Goal: Transaction & Acquisition: Purchase product/service

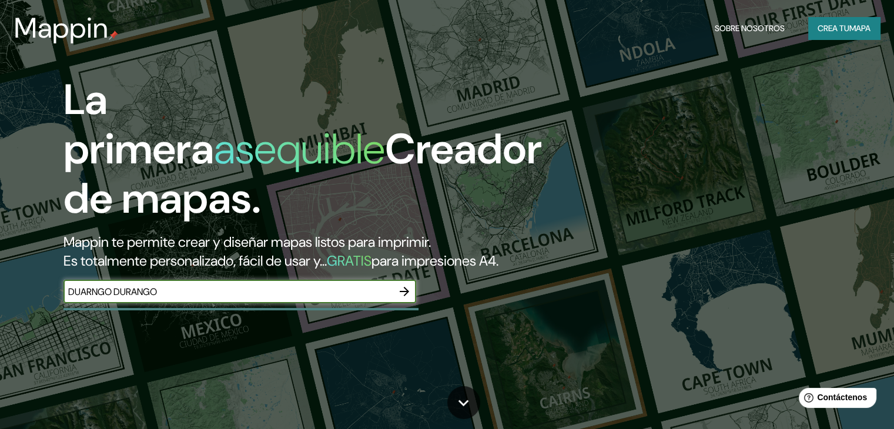
type input "DUARNGO DURANGO"
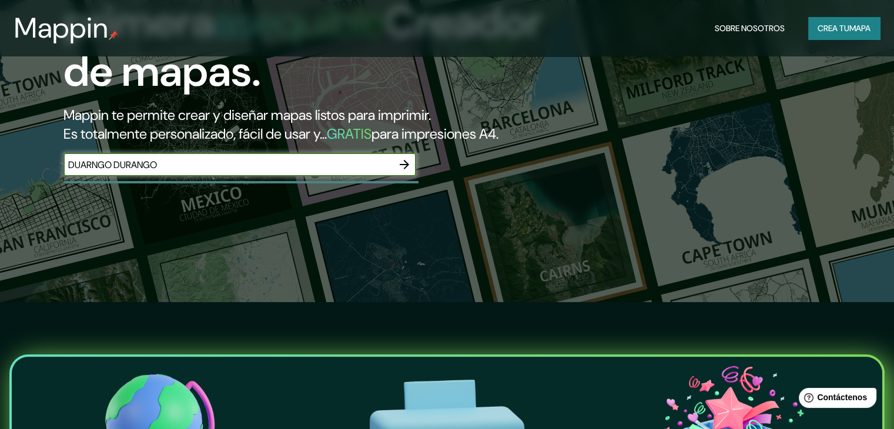
click at [405, 169] on icon "button" at bounding box center [404, 164] width 9 height 9
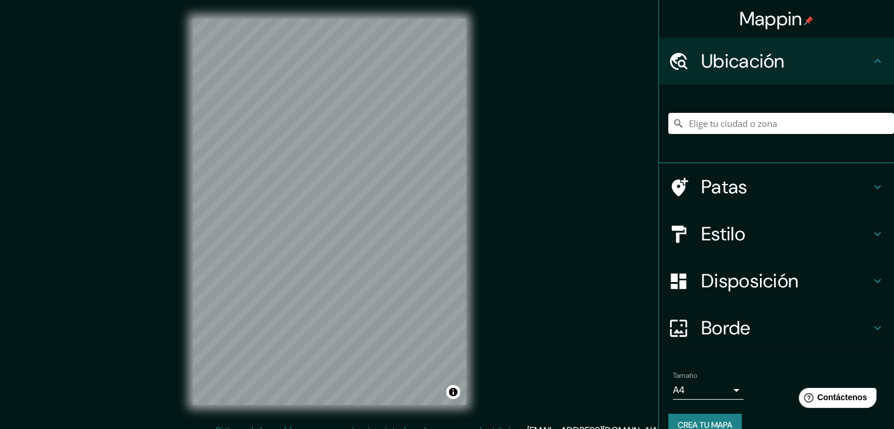
drag, startPoint x: 754, startPoint y: 133, endPoint x: 754, endPoint y: 125, distance: 8.2
click at [754, 133] on input "Elige tu ciudad o zona" at bounding box center [781, 123] width 226 height 21
type input "[GEOGRAPHIC_DATA], [GEOGRAPHIC_DATA], [GEOGRAPHIC_DATA]"
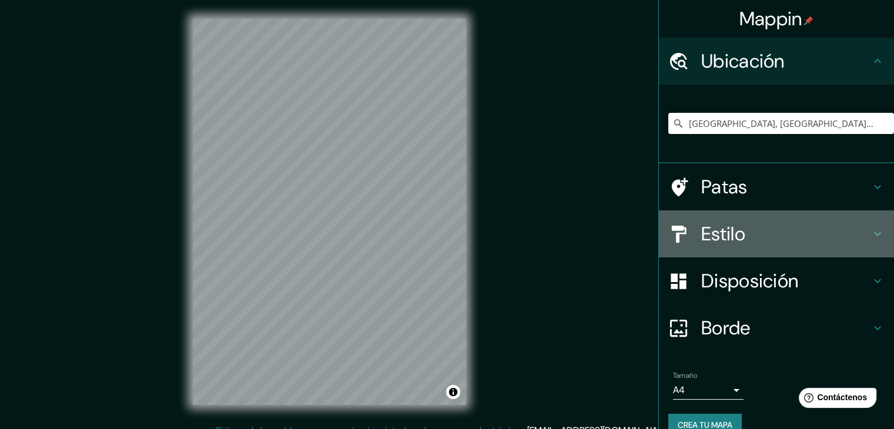
click at [753, 237] on h4 "Estilo" at bounding box center [785, 234] width 169 height 24
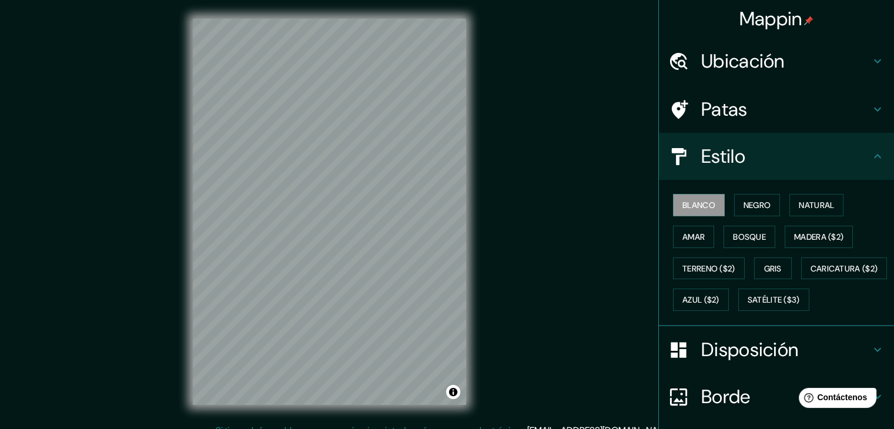
click at [777, 108] on h4 "Patas" at bounding box center [785, 110] width 169 height 24
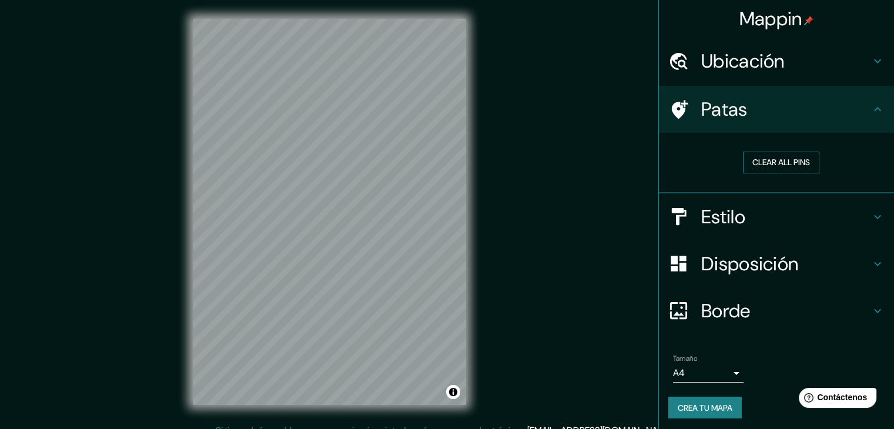
click at [776, 156] on button "Clear all pins" at bounding box center [781, 163] width 76 height 22
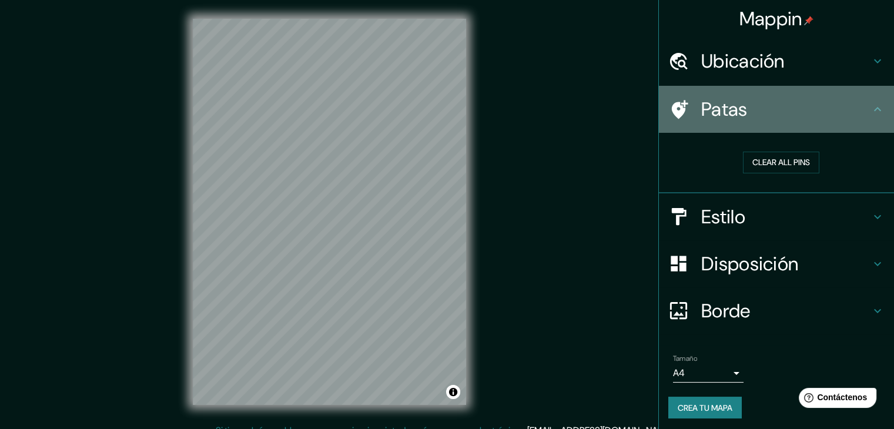
click at [859, 99] on h4 "Patas" at bounding box center [785, 110] width 169 height 24
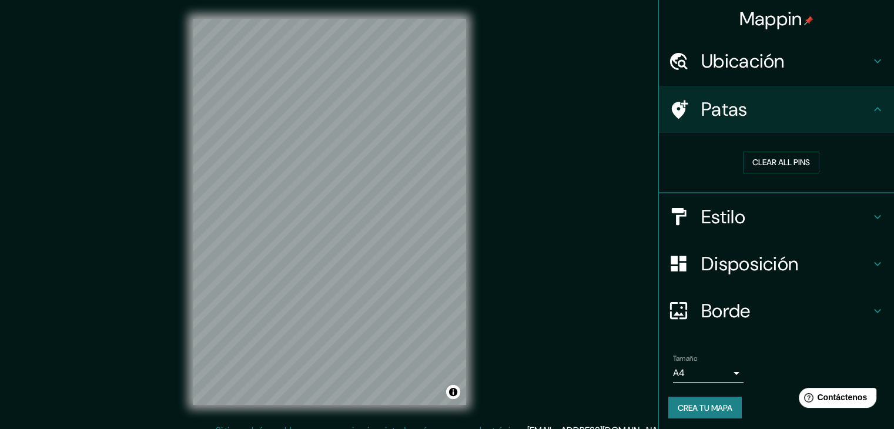
click at [861, 105] on div "Patas" at bounding box center [776, 109] width 235 height 47
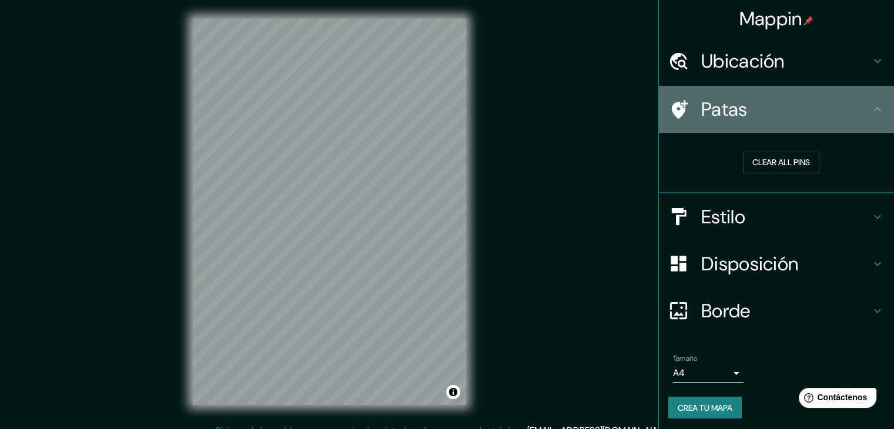
click at [870, 111] on icon at bounding box center [877, 109] width 14 height 14
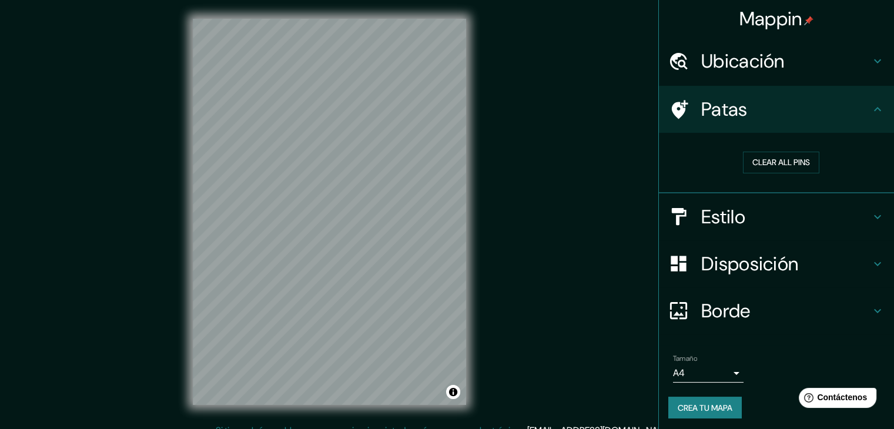
click at [870, 110] on icon at bounding box center [877, 109] width 14 height 14
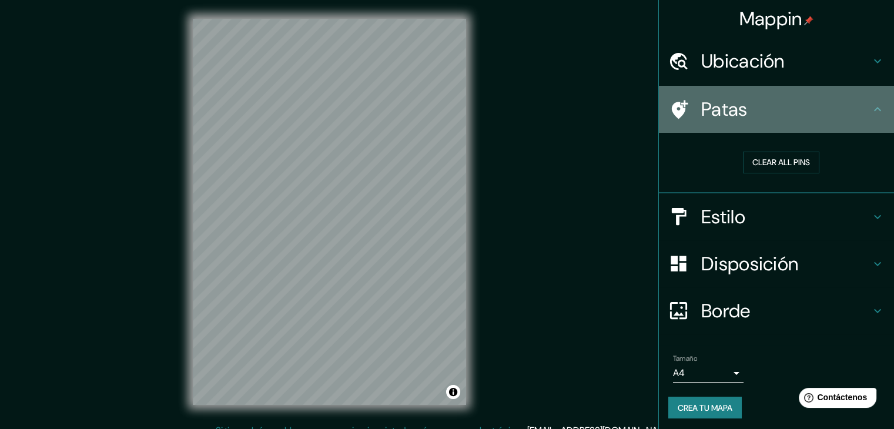
click at [870, 110] on icon at bounding box center [877, 109] width 14 height 14
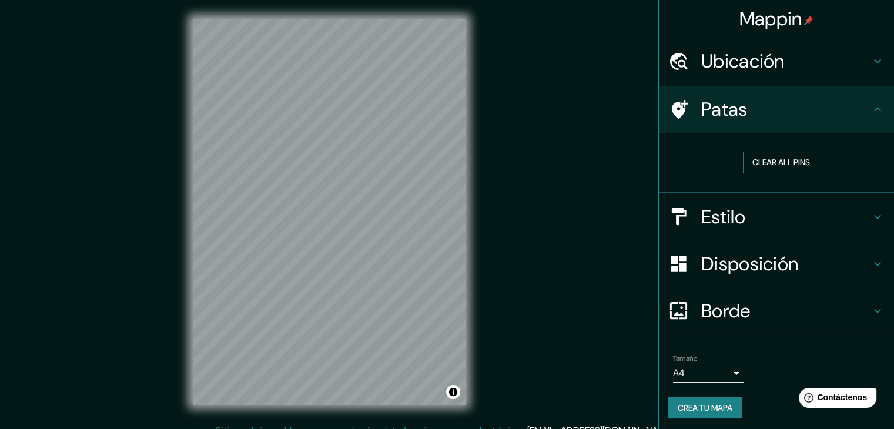
click at [774, 170] on button "Clear all pins" at bounding box center [781, 163] width 76 height 22
click at [779, 160] on button "Clear all pins" at bounding box center [781, 163] width 76 height 22
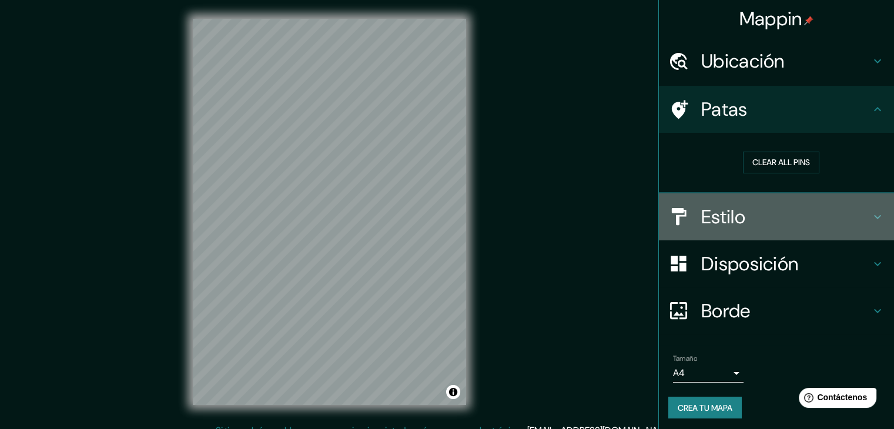
click at [766, 219] on h4 "Estilo" at bounding box center [785, 217] width 169 height 24
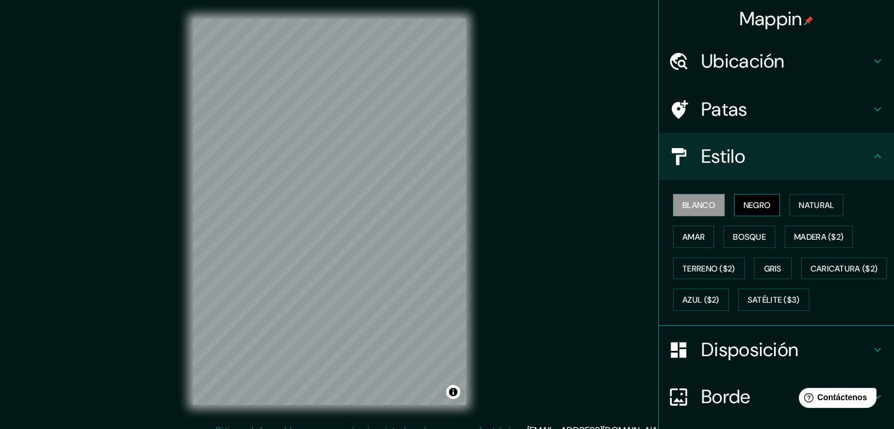
click at [747, 202] on font "Negro" at bounding box center [757, 205] width 28 height 11
click at [789, 201] on button "Natural" at bounding box center [816, 205] width 54 height 22
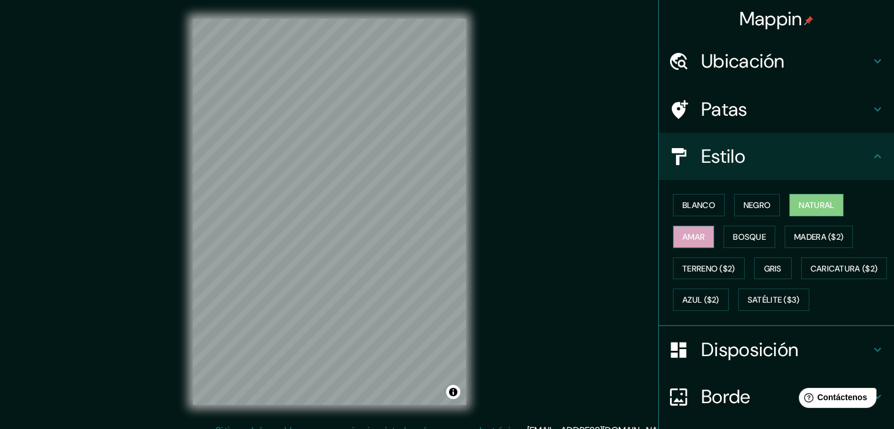
click at [697, 230] on button "Amar" at bounding box center [693, 237] width 41 height 22
click at [746, 236] on font "Bosque" at bounding box center [749, 236] width 33 height 11
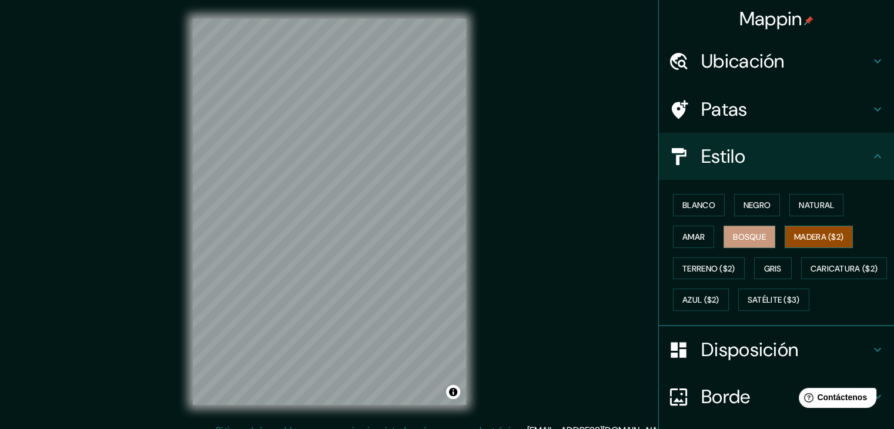
click at [820, 233] on font "Madera ($2)" at bounding box center [818, 236] width 49 height 11
click at [773, 257] on button "Gris" at bounding box center [773, 268] width 38 height 22
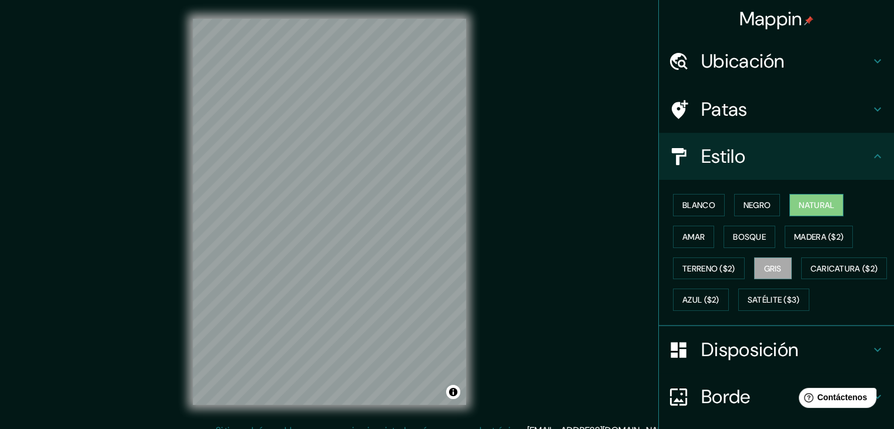
click at [799, 202] on font "Natural" at bounding box center [815, 205] width 35 height 11
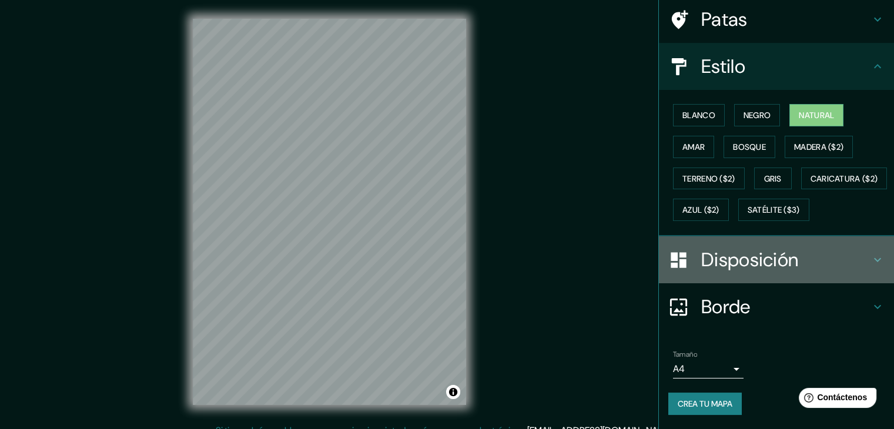
click at [767, 247] on font "Disposición" at bounding box center [749, 259] width 97 height 25
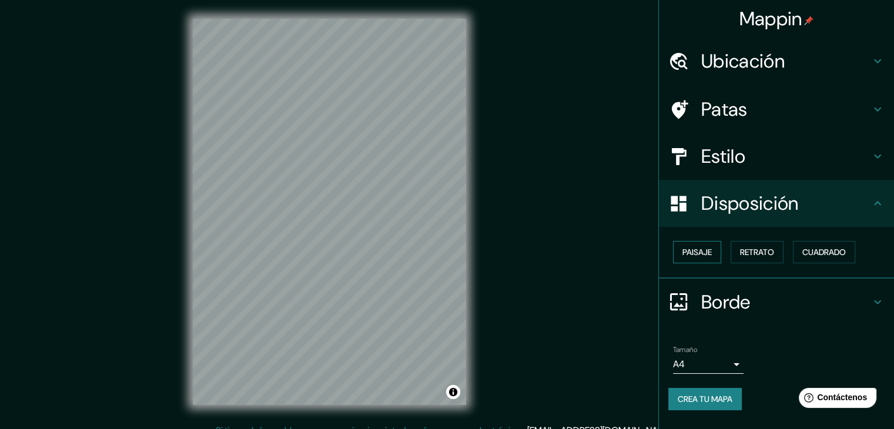
click at [703, 256] on font "Paisaje" at bounding box center [696, 252] width 29 height 11
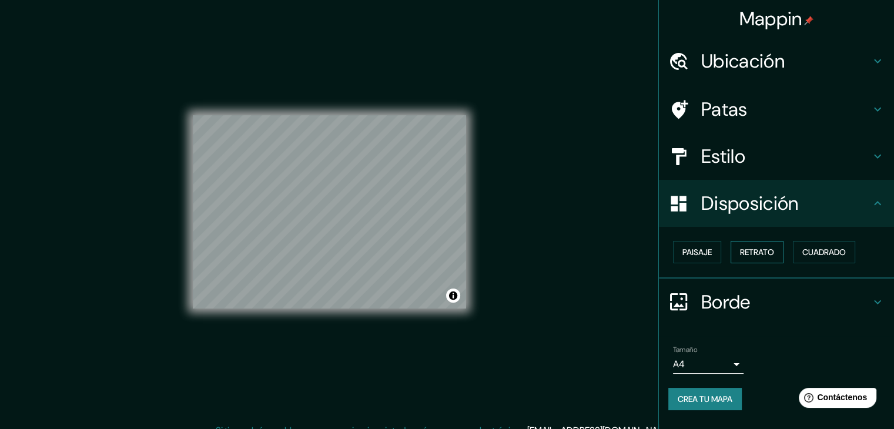
click at [752, 254] on font "Retrato" at bounding box center [757, 252] width 34 height 11
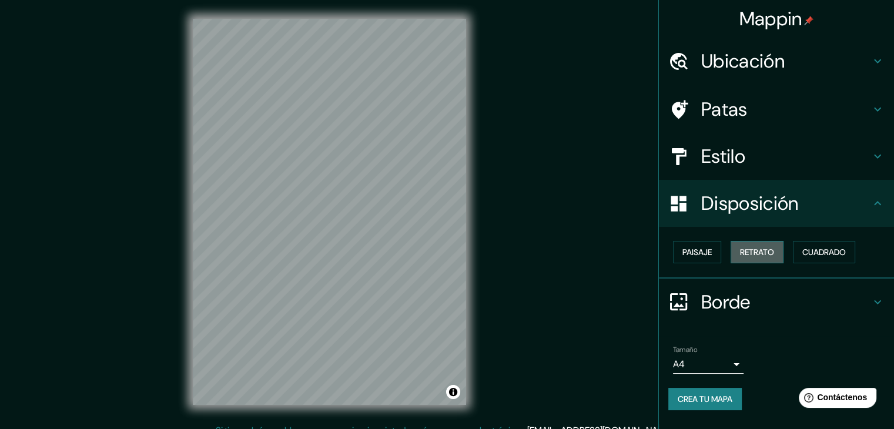
click at [783, 243] on button "Retrato" at bounding box center [756, 252] width 53 height 22
click at [806, 241] on button "Cuadrado" at bounding box center [824, 252] width 62 height 22
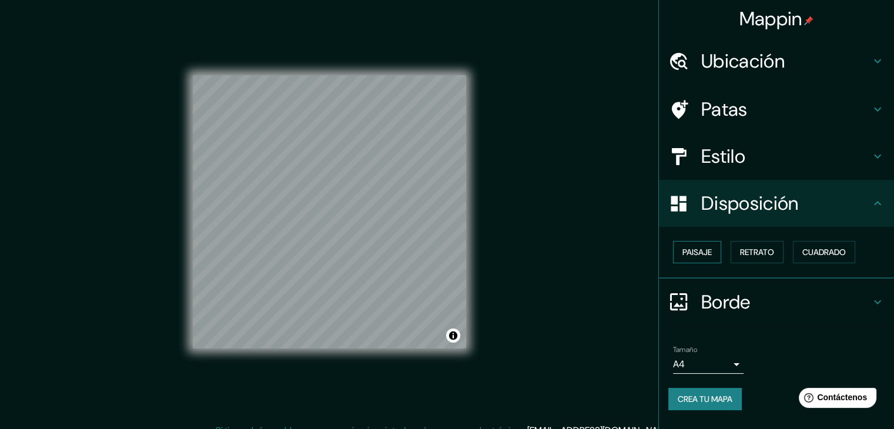
click at [703, 253] on font "Paisaje" at bounding box center [696, 252] width 29 height 11
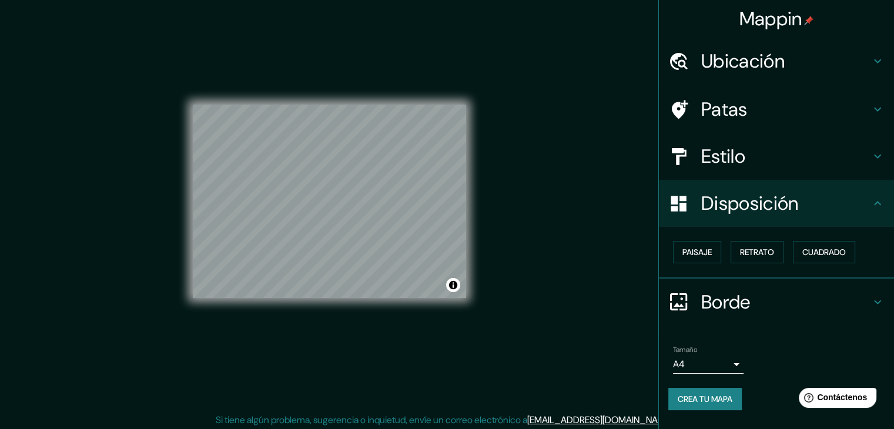
scroll to position [14, 0]
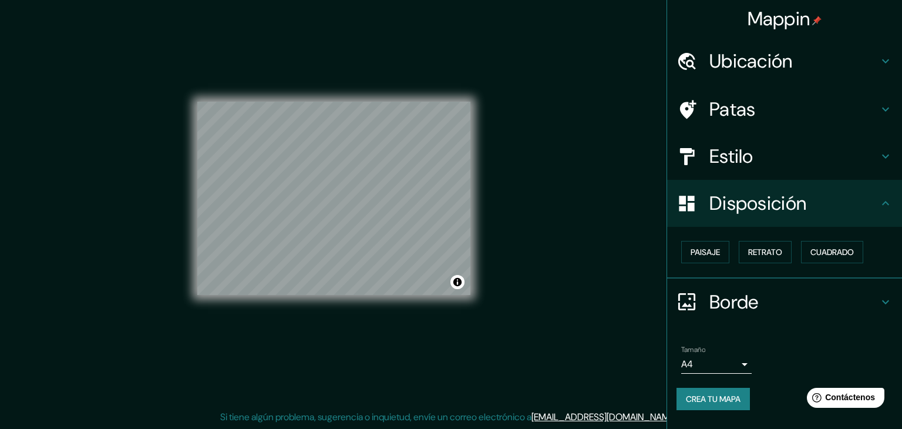
click at [724, 357] on body "Mappin Ubicación [GEOGRAPHIC_DATA], [GEOGRAPHIC_DATA], [GEOGRAPHIC_DATA] [GEOGR…" at bounding box center [451, 200] width 902 height 429
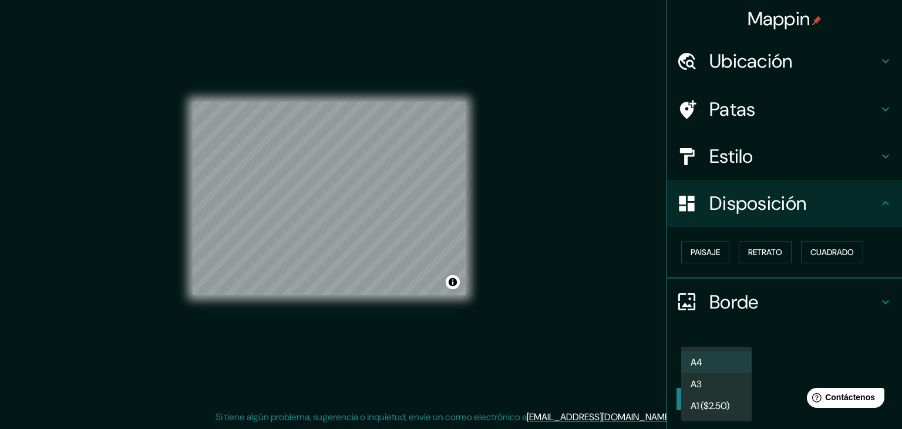
click at [794, 337] on div at bounding box center [451, 214] width 902 height 429
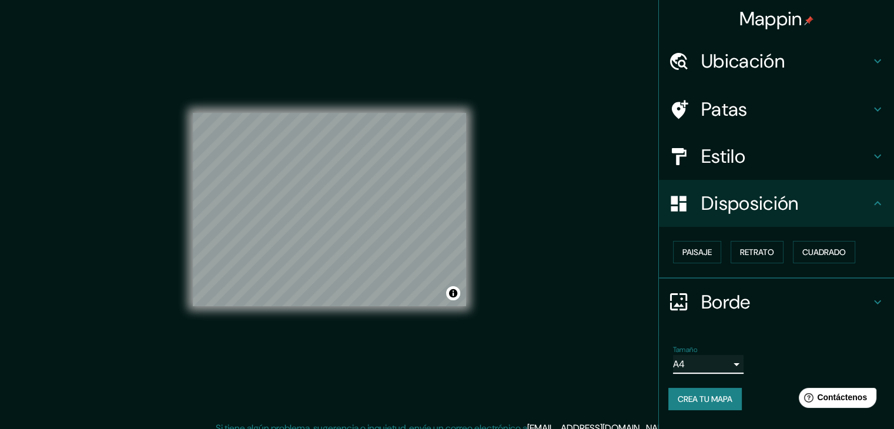
scroll to position [0, 0]
